Goal: Register for event/course

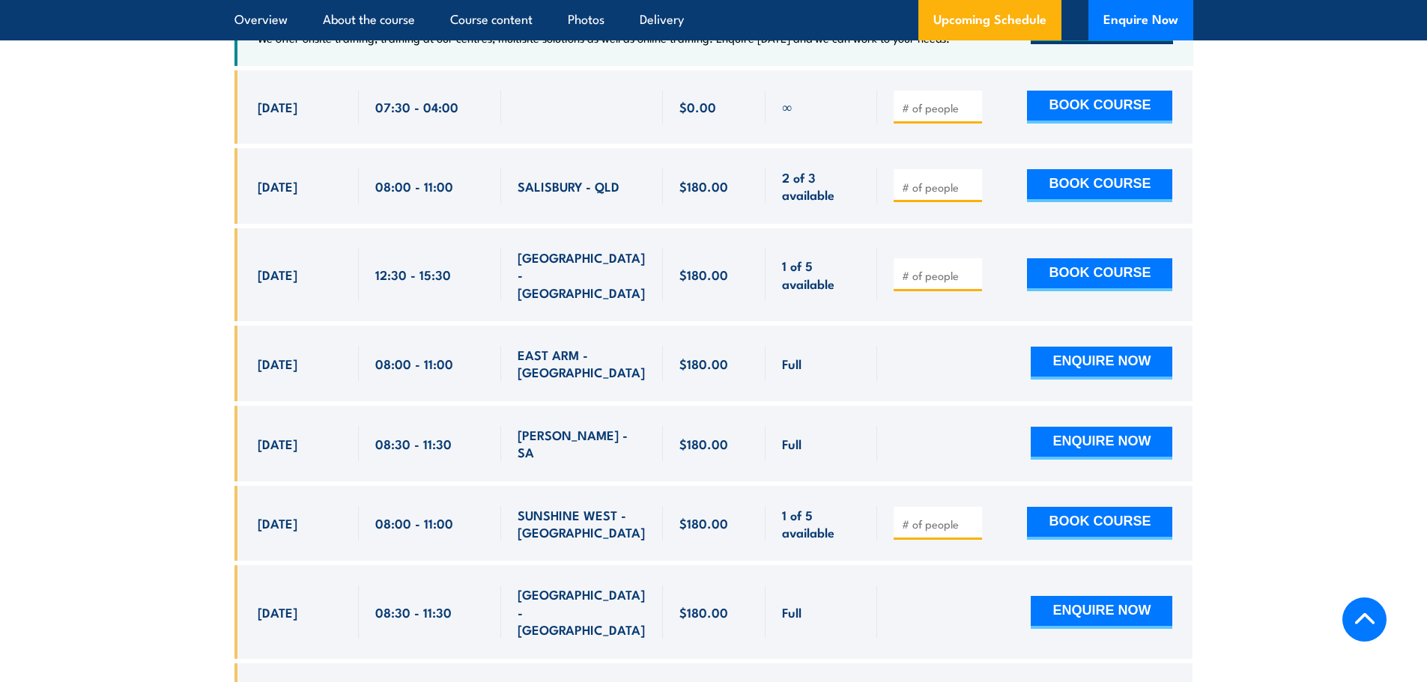
scroll to position [2771, 0]
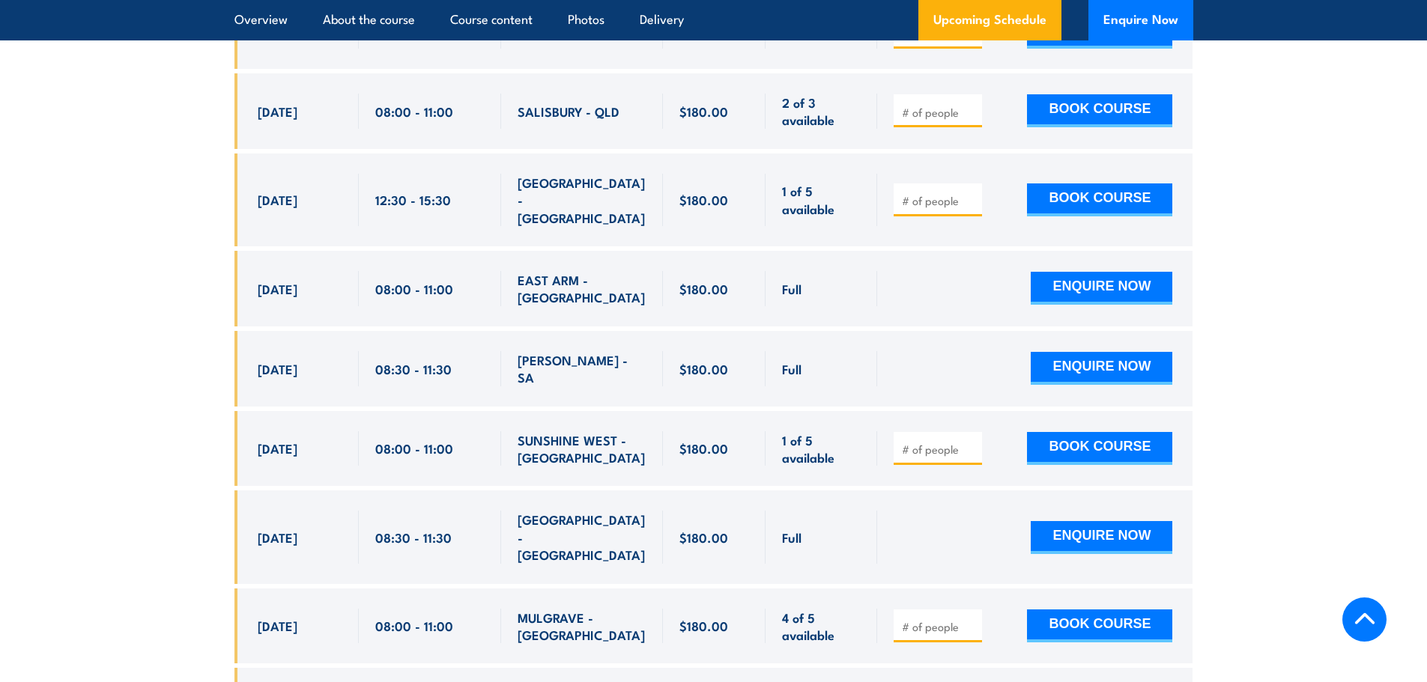
click at [919, 619] on input "number" at bounding box center [939, 626] width 75 height 15
type input "6"
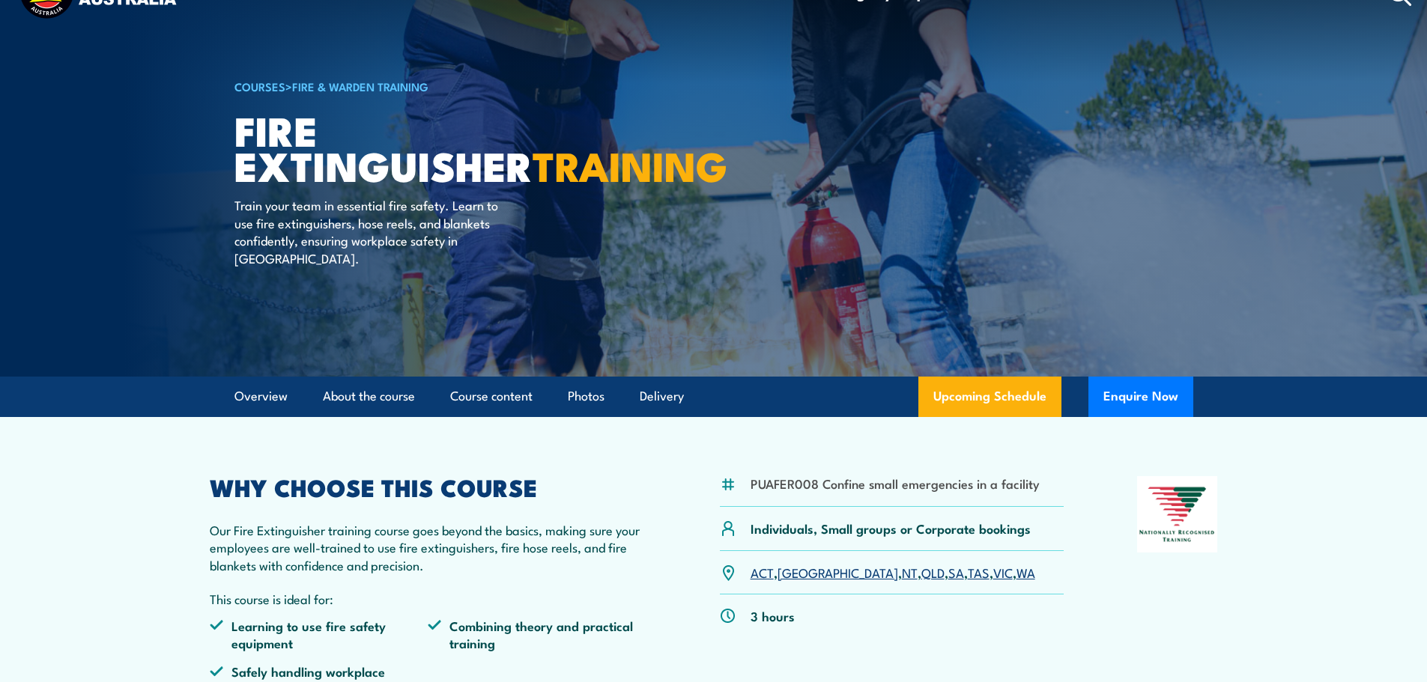
scroll to position [0, 0]
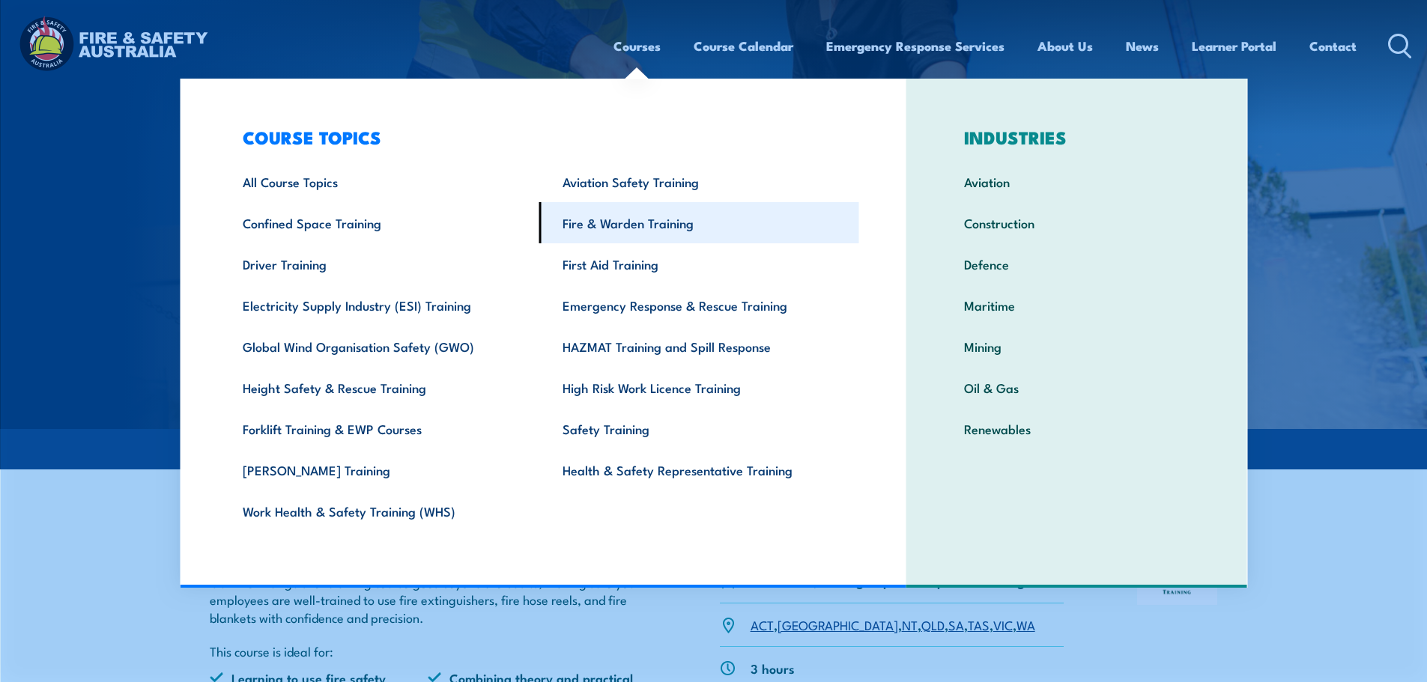
click at [623, 227] on link "Fire & Warden Training" at bounding box center [699, 222] width 320 height 41
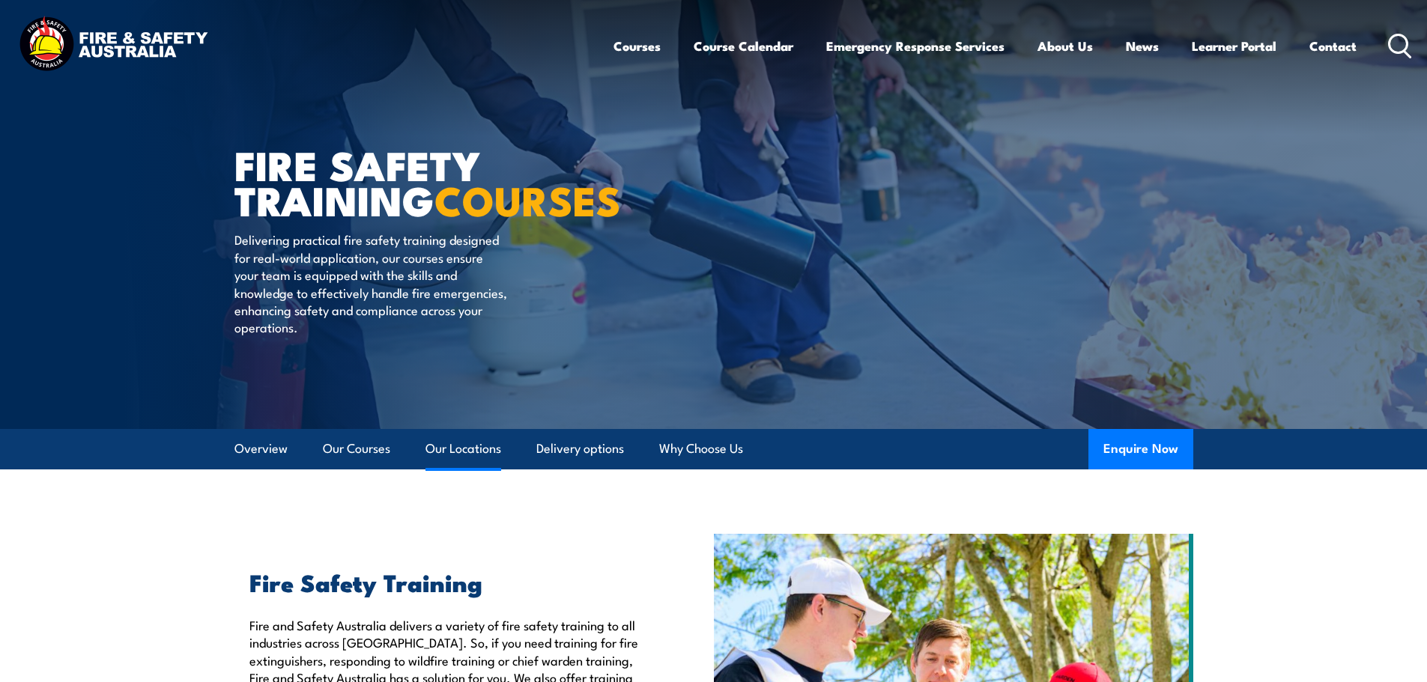
click at [464, 446] on link "Our Locations" at bounding box center [463, 449] width 76 height 40
click at [479, 449] on link "Our Locations" at bounding box center [463, 449] width 76 height 40
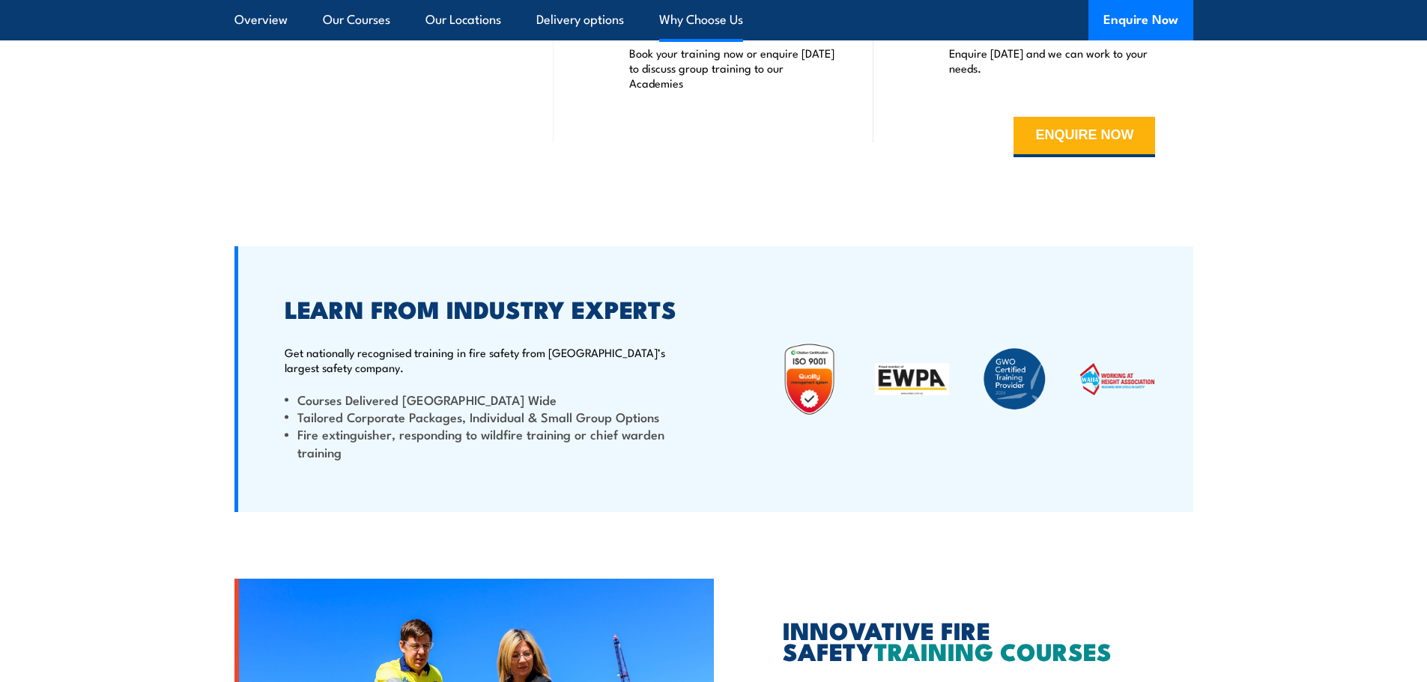
scroll to position [3370, 0]
